Goal: Transaction & Acquisition: Subscribe to service/newsletter

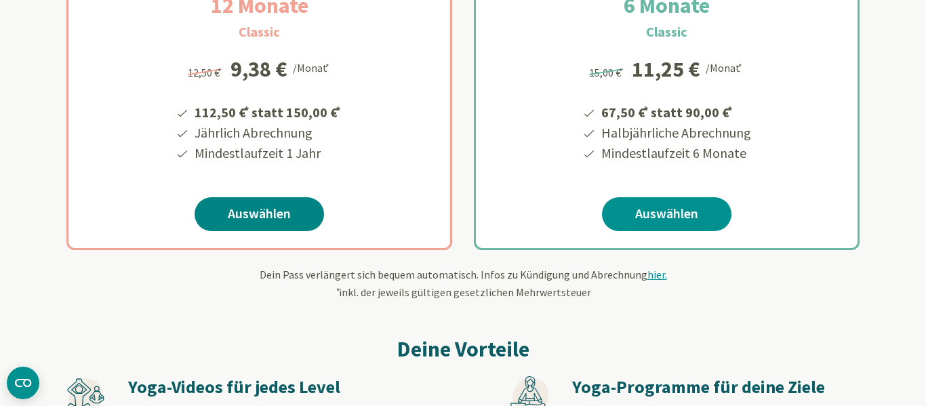
click at [257, 217] on link "Auswählen" at bounding box center [258, 214] width 129 height 34
